Goal: Information Seeking & Learning: Find specific fact

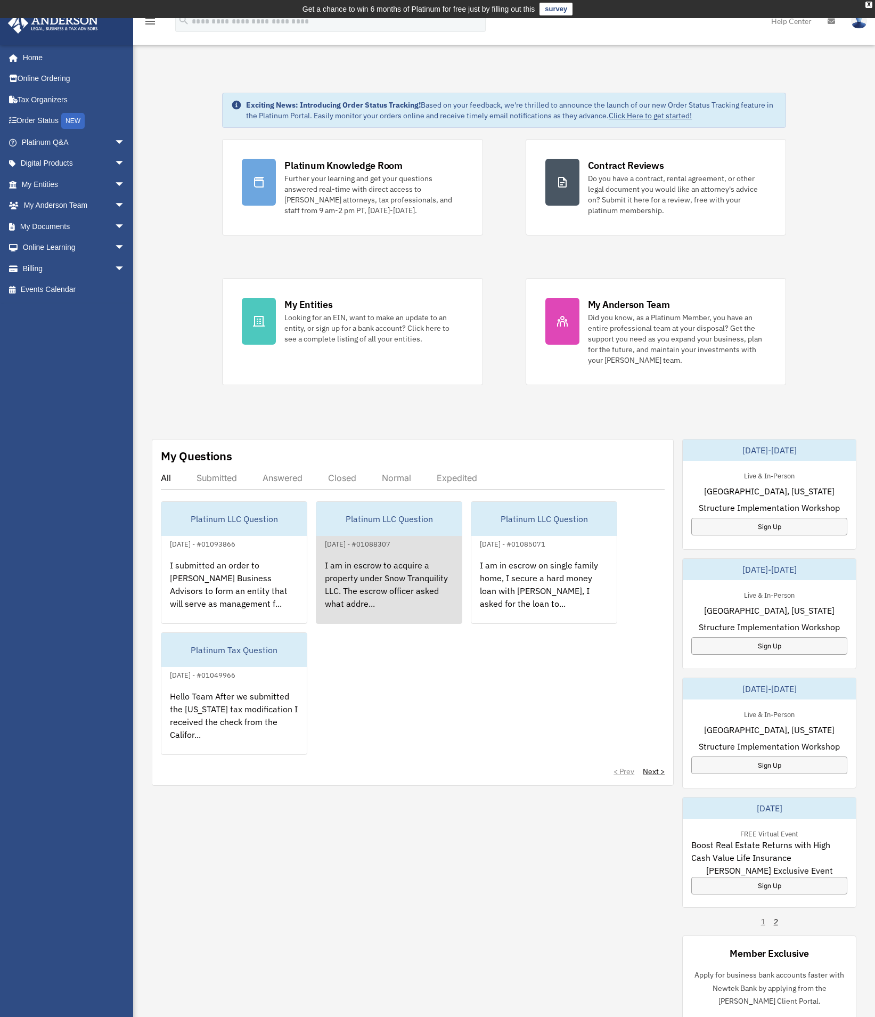
click at [402, 575] on div "I am in escrow to acquire a property under Snow Tranquility LLC. The escrow off…" at bounding box center [388, 591] width 145 height 83
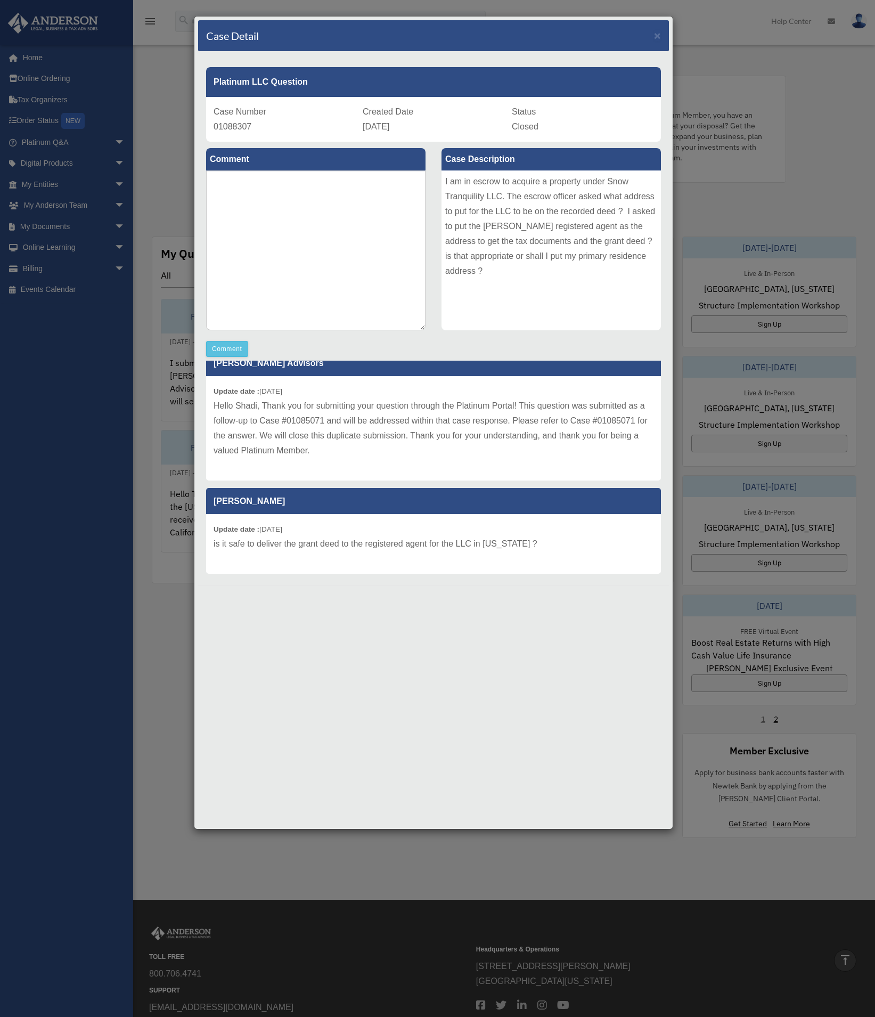
scroll to position [217, 0]
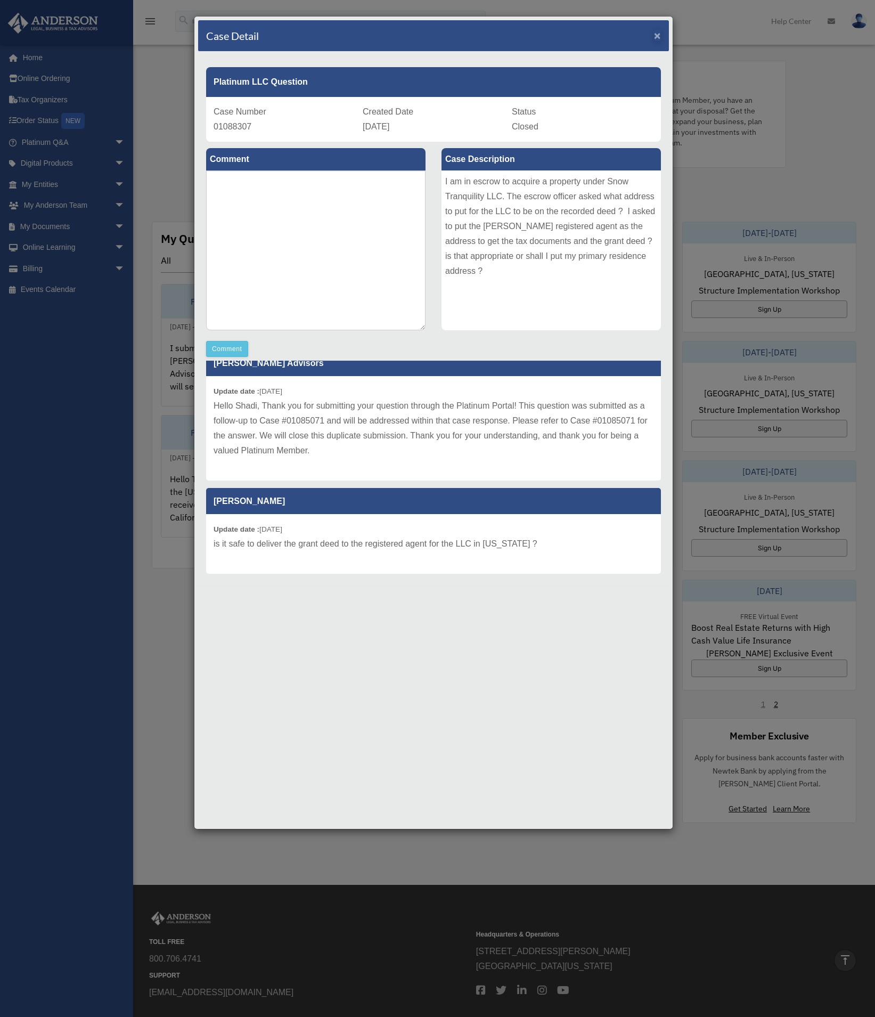
click at [659, 34] on span "×" at bounding box center [657, 35] width 7 height 12
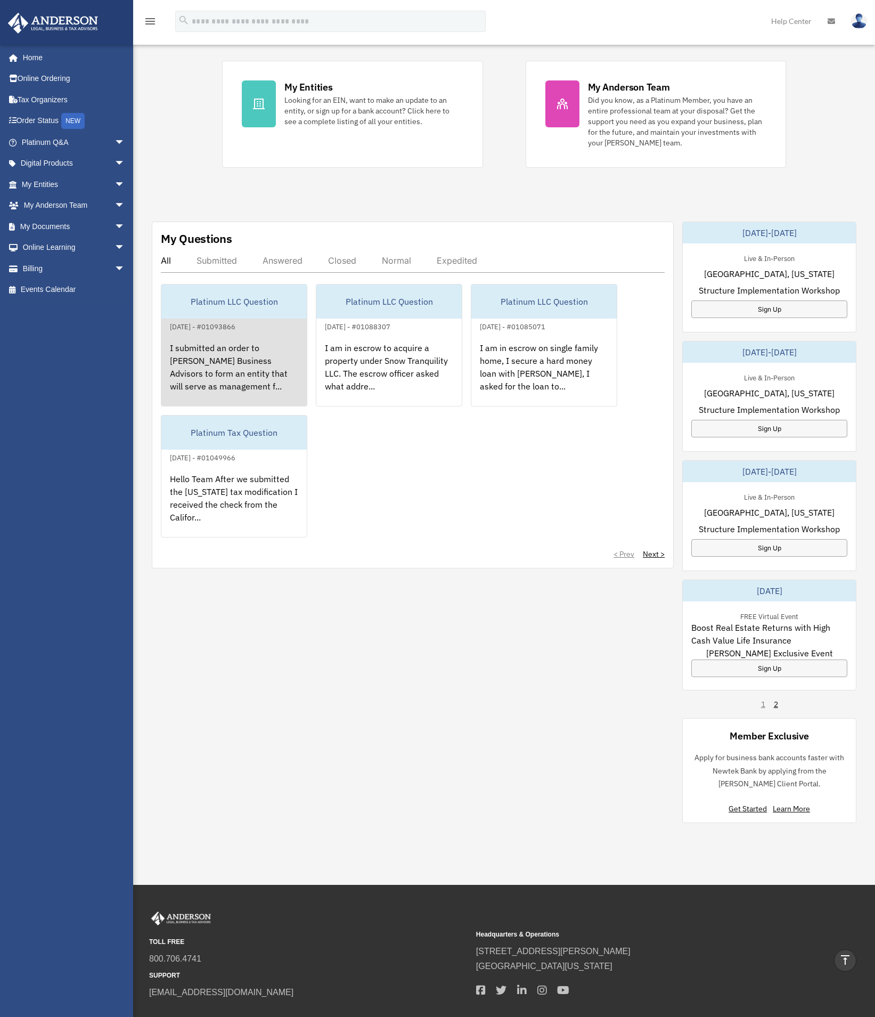
scroll to position [0, 0]
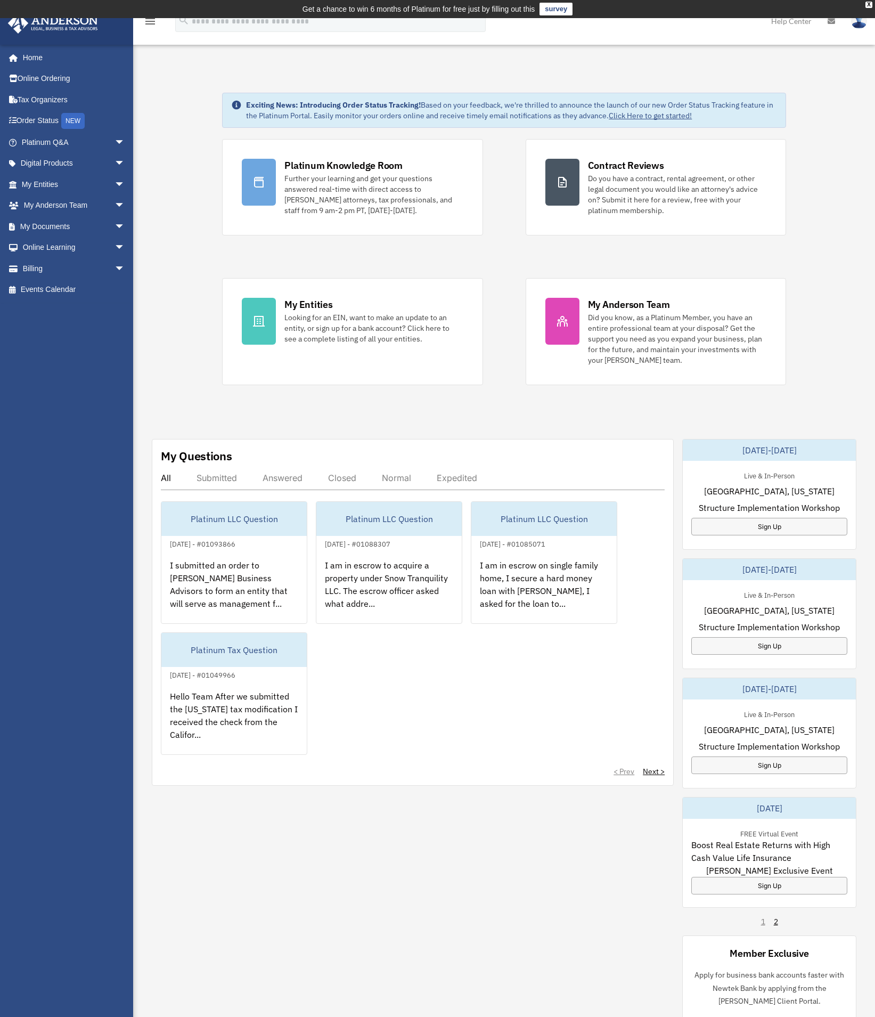
click at [343, 477] on div "Closed" at bounding box center [342, 477] width 28 height 11
click at [265, 476] on div "Answered" at bounding box center [283, 477] width 40 height 11
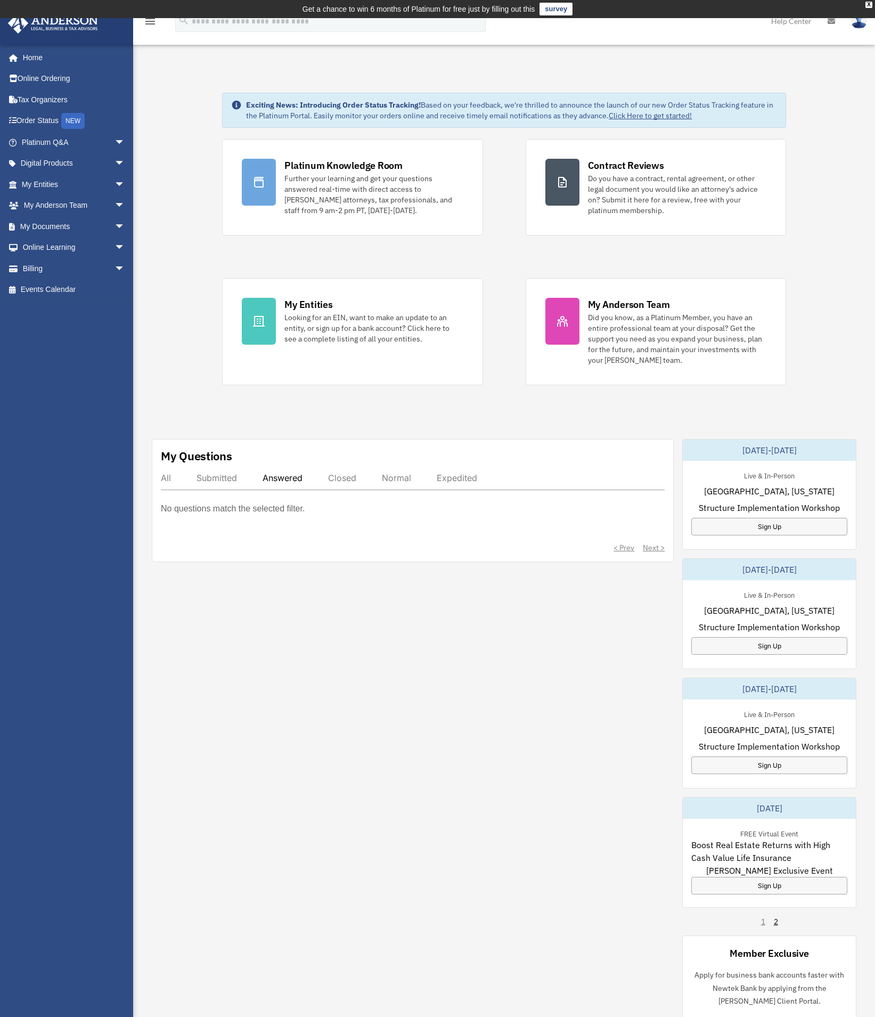
click at [158, 476] on div "My Questions All Submitted Answered Closed Normal Expedited No questions match …" at bounding box center [413, 500] width 522 height 123
click at [166, 479] on div "All" at bounding box center [166, 477] width 10 height 11
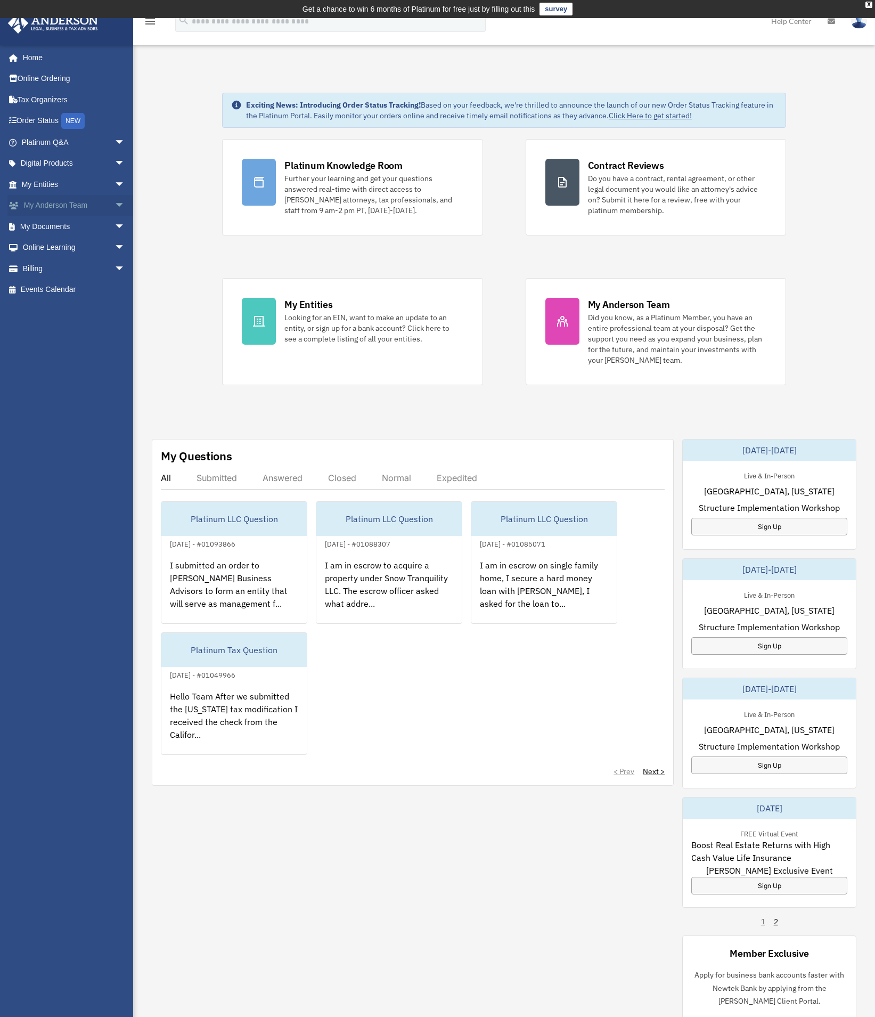
click at [72, 205] on link "My Anderson Team arrow_drop_down" at bounding box center [74, 205] width 134 height 21
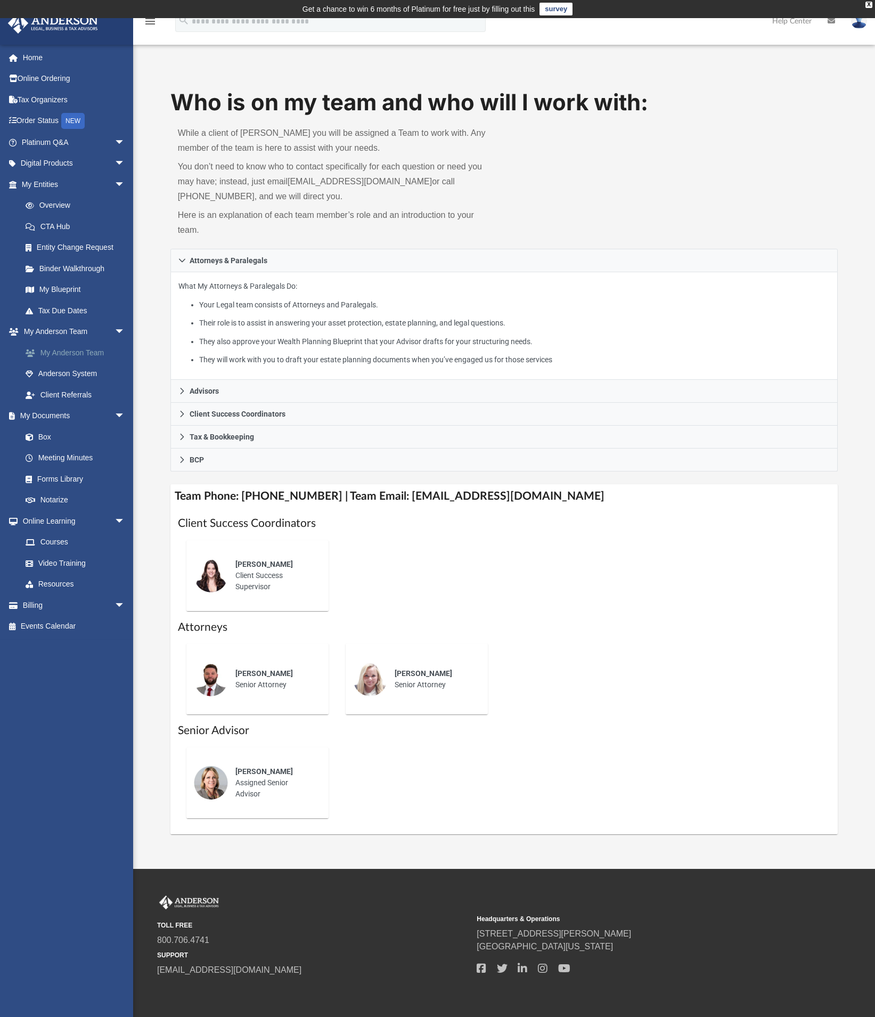
click at [75, 348] on link "My Anderson Team" at bounding box center [78, 352] width 126 height 21
click at [68, 347] on link "My Anderson Team" at bounding box center [78, 352] width 126 height 21
click at [45, 96] on link "Tax Organizers" at bounding box center [74, 99] width 134 height 21
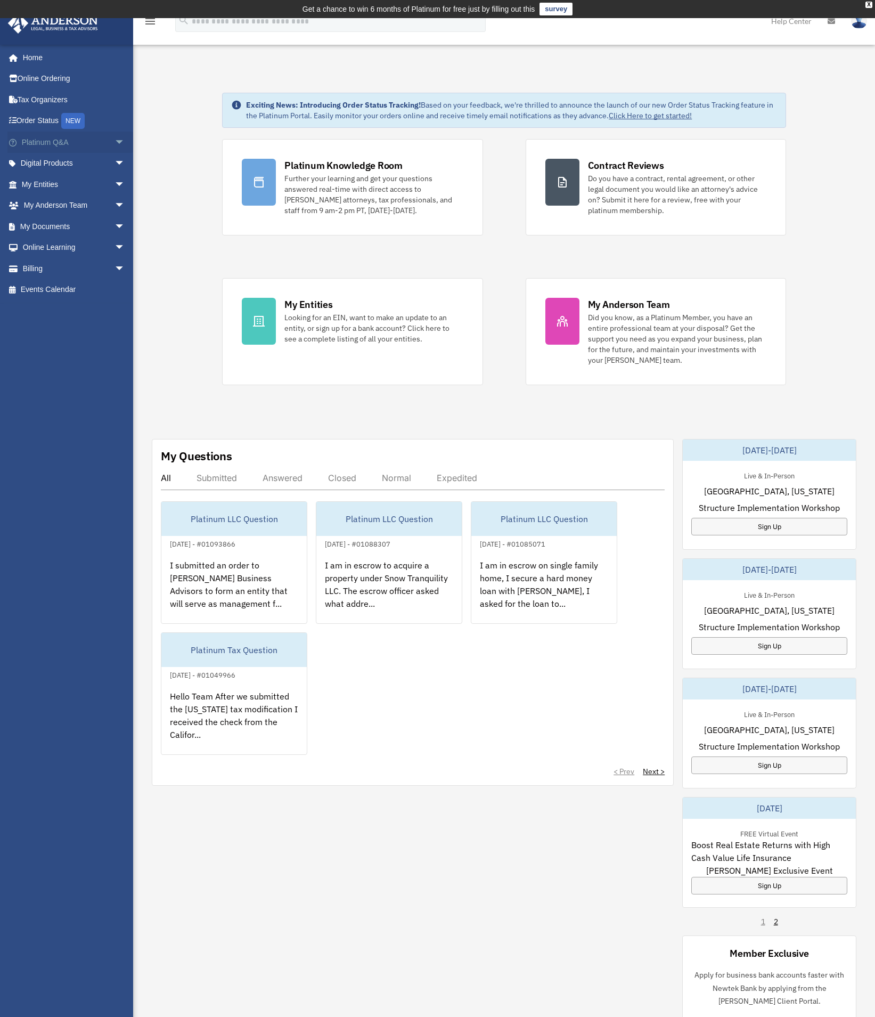
click at [50, 142] on link "Platinum Q&A arrow_drop_down" at bounding box center [74, 142] width 134 height 21
click at [293, 472] on div "Answered" at bounding box center [283, 477] width 40 height 11
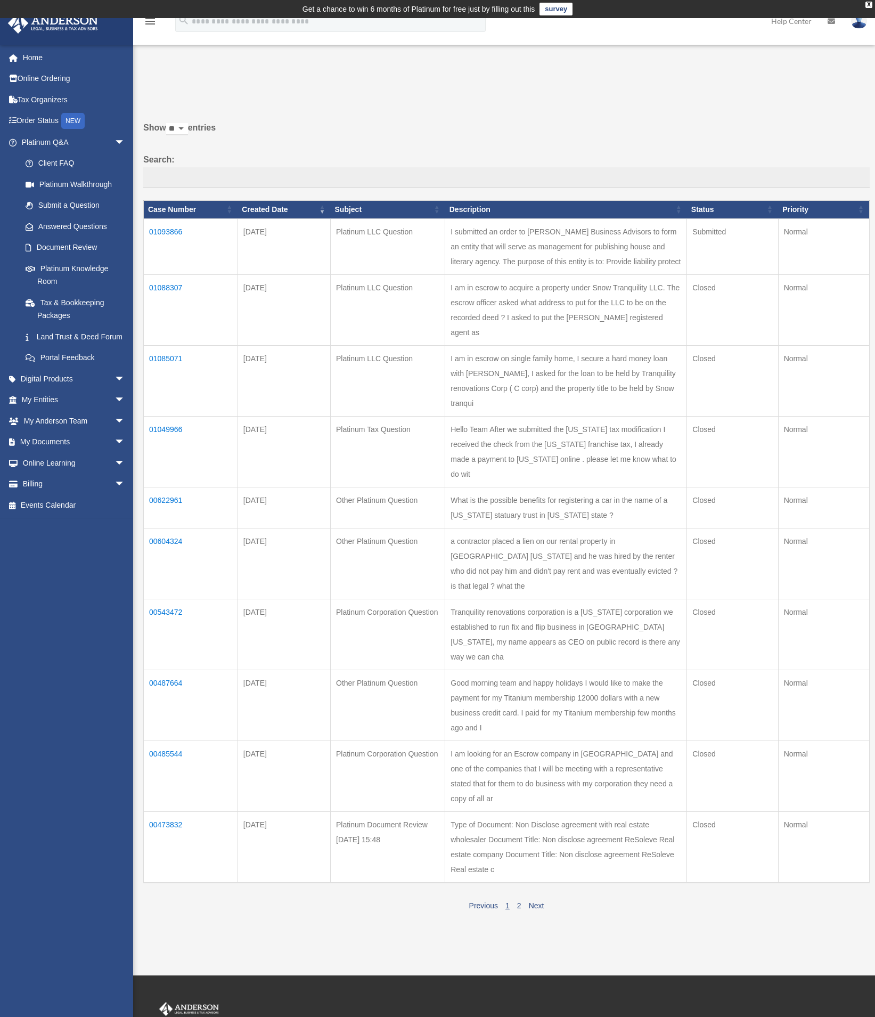
click at [168, 416] on td "01049966" at bounding box center [191, 451] width 94 height 71
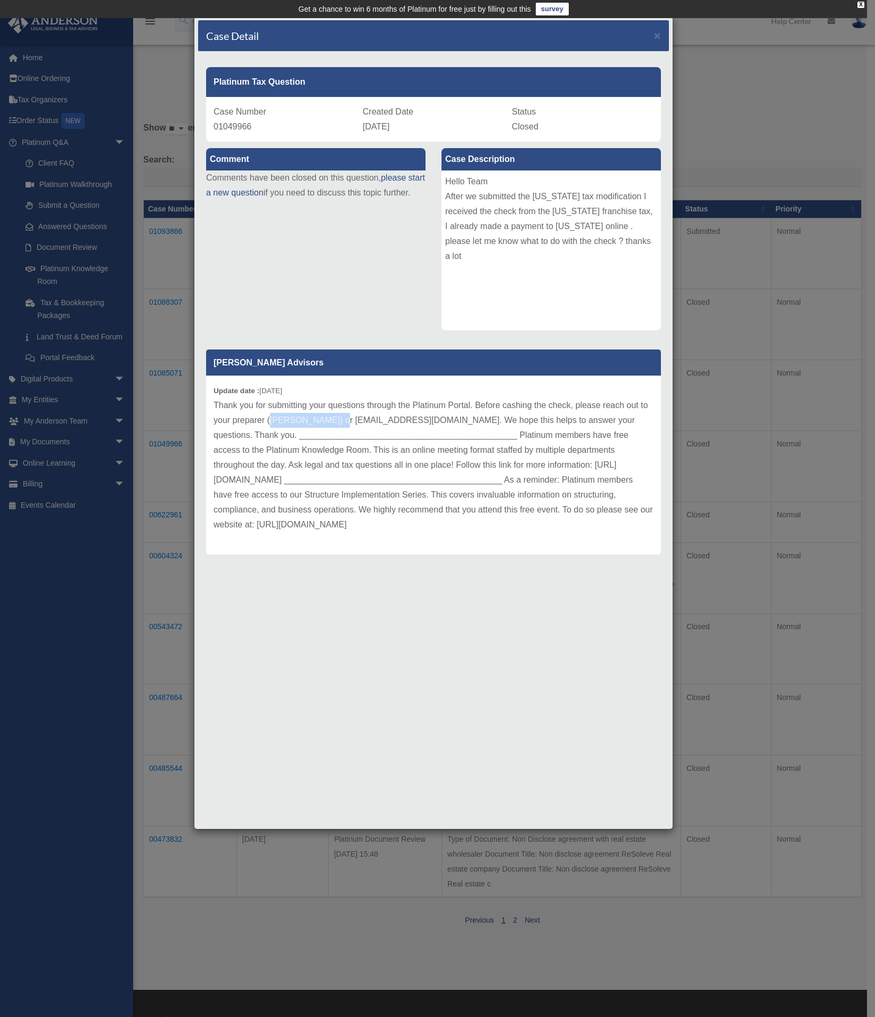
drag, startPoint x: 281, startPoint y: 418, endPoint x: 341, endPoint y: 417, distance: 60.2
click at [341, 417] on p "Thank you for submitting your questions through the Platinum Portal. Before cas…" at bounding box center [434, 465] width 440 height 134
copy p "[PERSON_NAME]"
click at [662, 37] on div "Case Detail ×" at bounding box center [433, 35] width 471 height 31
click at [660, 35] on span "×" at bounding box center [657, 35] width 7 height 12
